Goal: Information Seeking & Learning: Learn about a topic

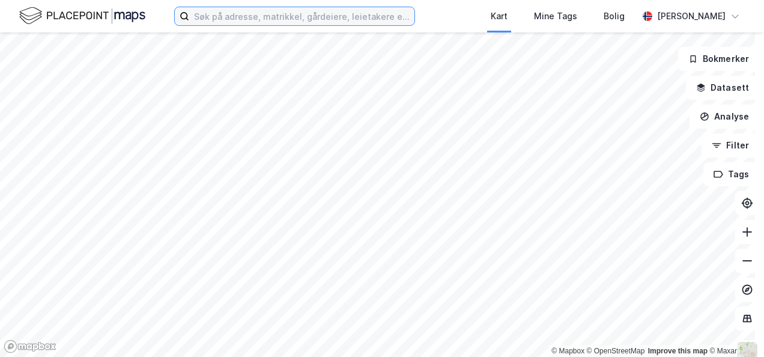
click at [207, 18] on input at bounding box center [301, 16] width 225 height 18
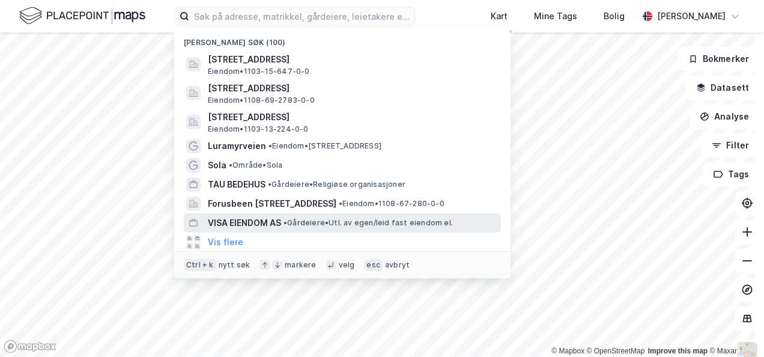
click at [245, 216] on span "VISA EIENDOM AS" at bounding box center [244, 223] width 73 height 14
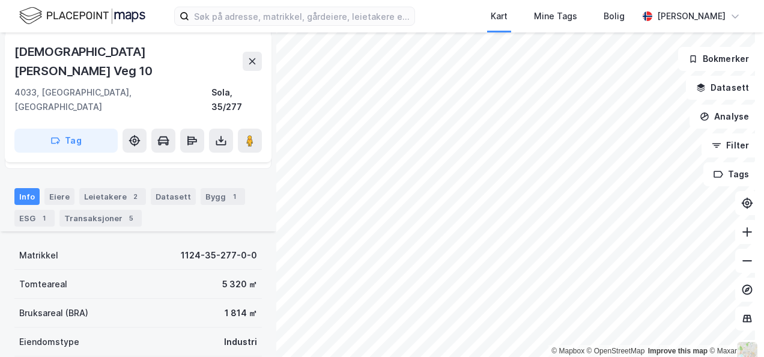
scroll to position [180, 0]
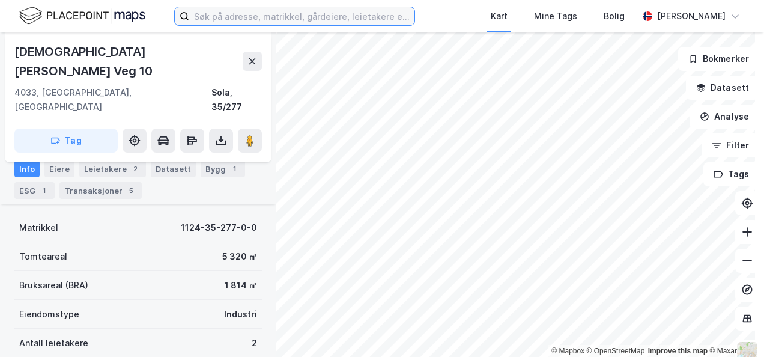
click at [249, 22] on input at bounding box center [301, 16] width 225 height 18
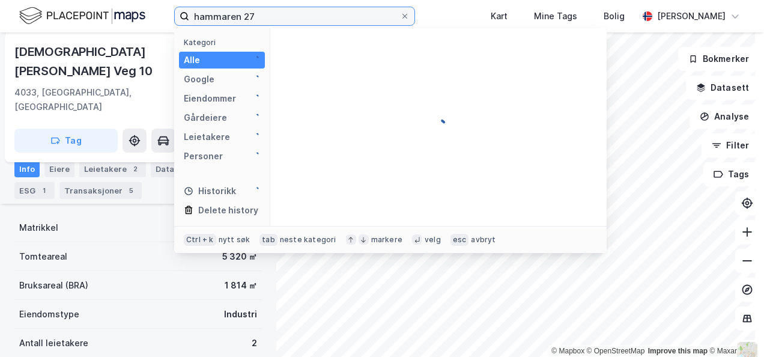
type input "hammaren 27"
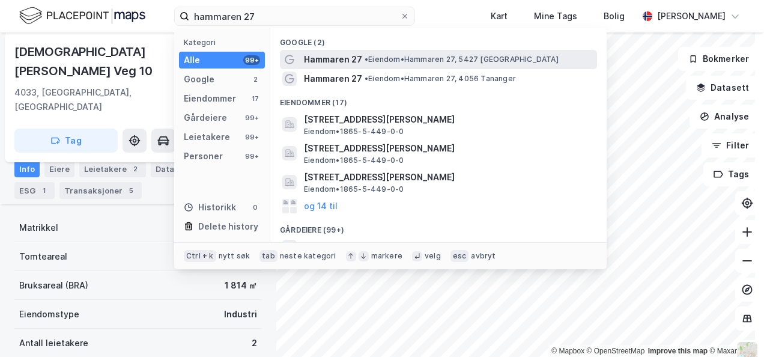
click at [316, 54] on span "Hammaren 27" at bounding box center [333, 59] width 58 height 14
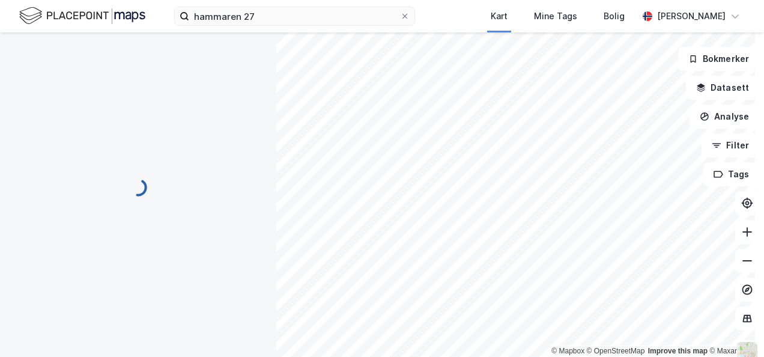
scroll to position [180, 0]
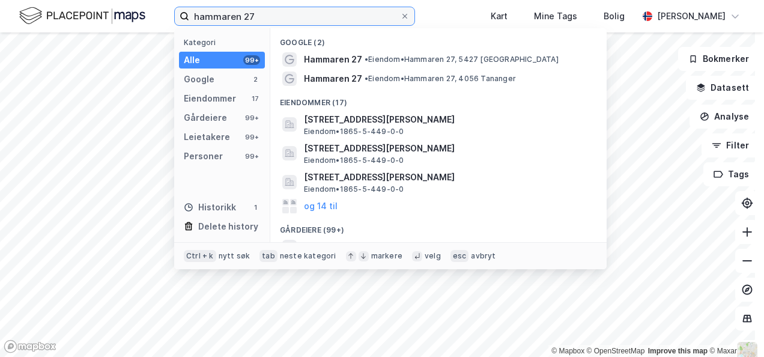
click at [262, 13] on input "hammaren 27" at bounding box center [294, 16] width 211 height 18
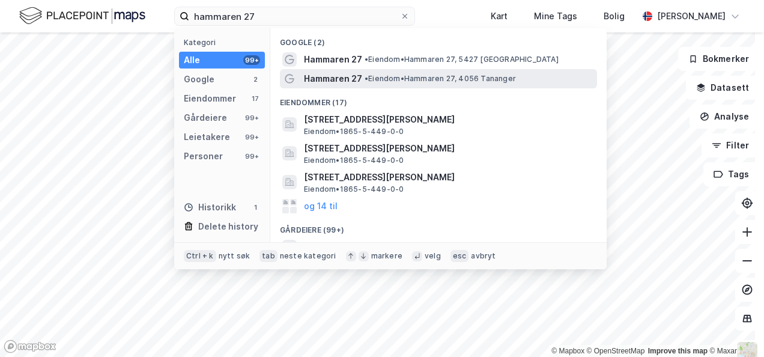
click at [323, 75] on span "Hammaren 27" at bounding box center [333, 78] width 58 height 14
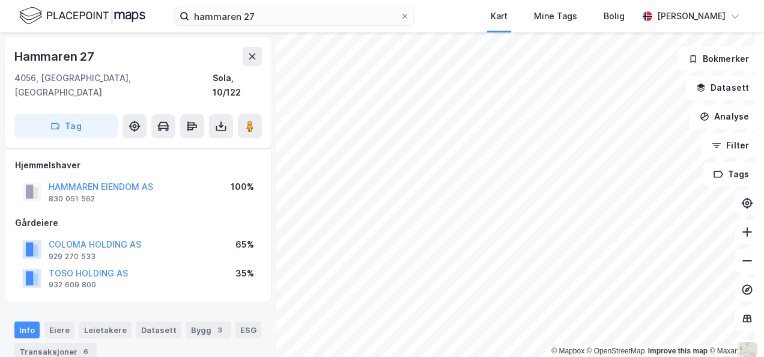
scroll to position [180, 0]
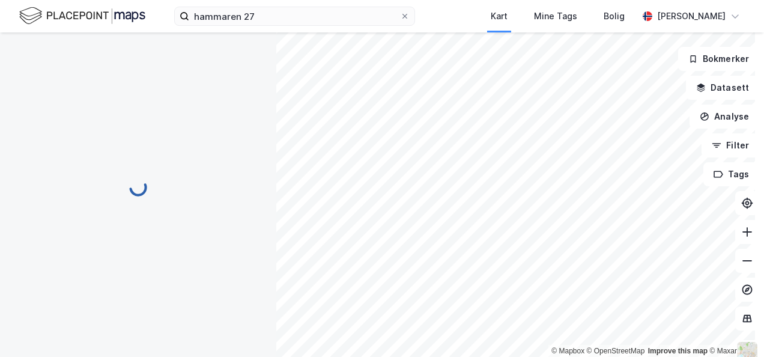
scroll to position [180, 0]
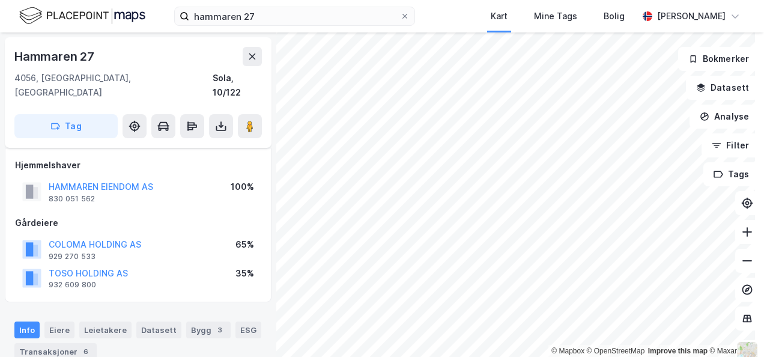
scroll to position [180, 0]
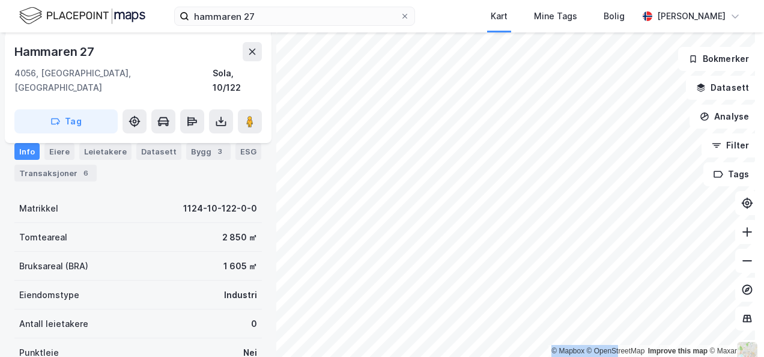
click at [395, 205] on div "© Mapbox © OpenStreetMap Improve this map © Maxar" at bounding box center [382, 194] width 764 height 324
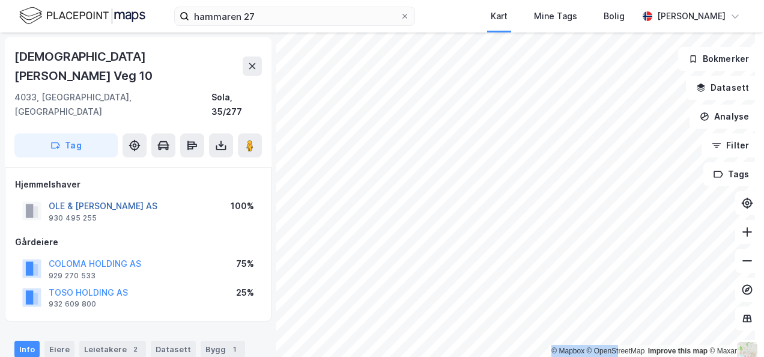
click at [0, 0] on button "OLE & [PERSON_NAME] AS" at bounding box center [0, 0] width 0 height 0
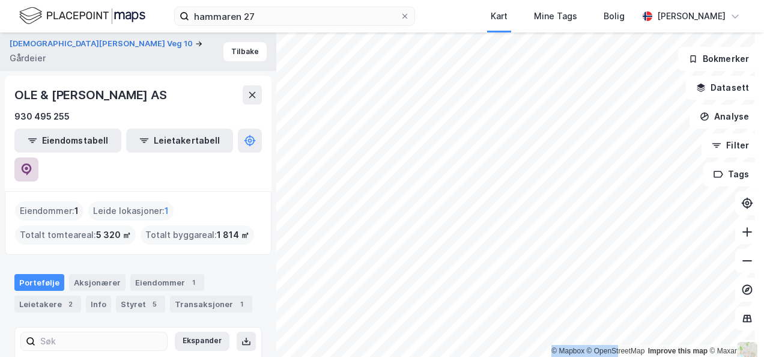
click at [32, 163] on icon at bounding box center [26, 169] width 12 height 12
